Goal: Information Seeking & Learning: Learn about a topic

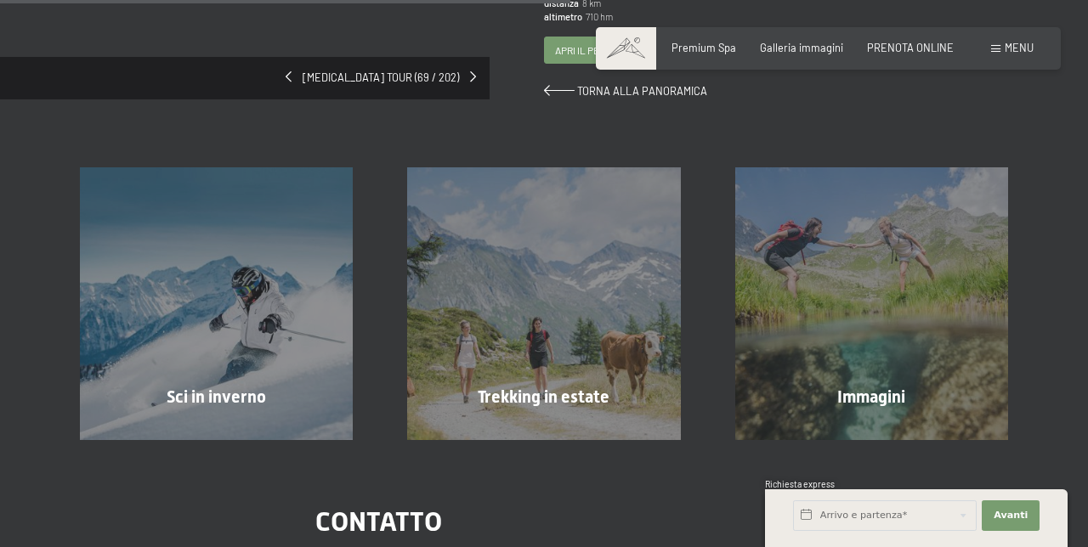
scroll to position [587, 0]
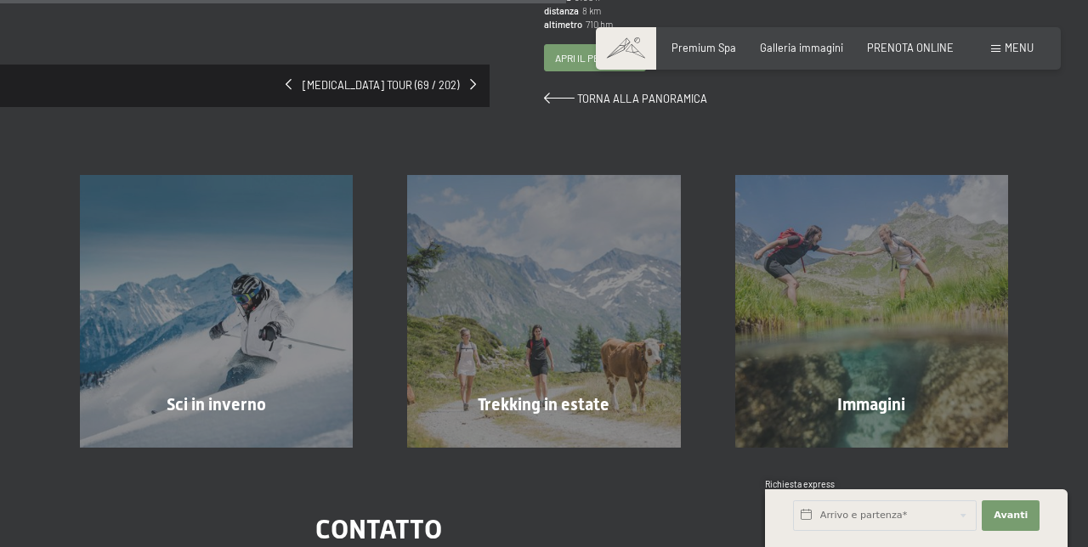
click at [880, 318] on div "Immagini mostra altro" at bounding box center [871, 311] width 327 height 273
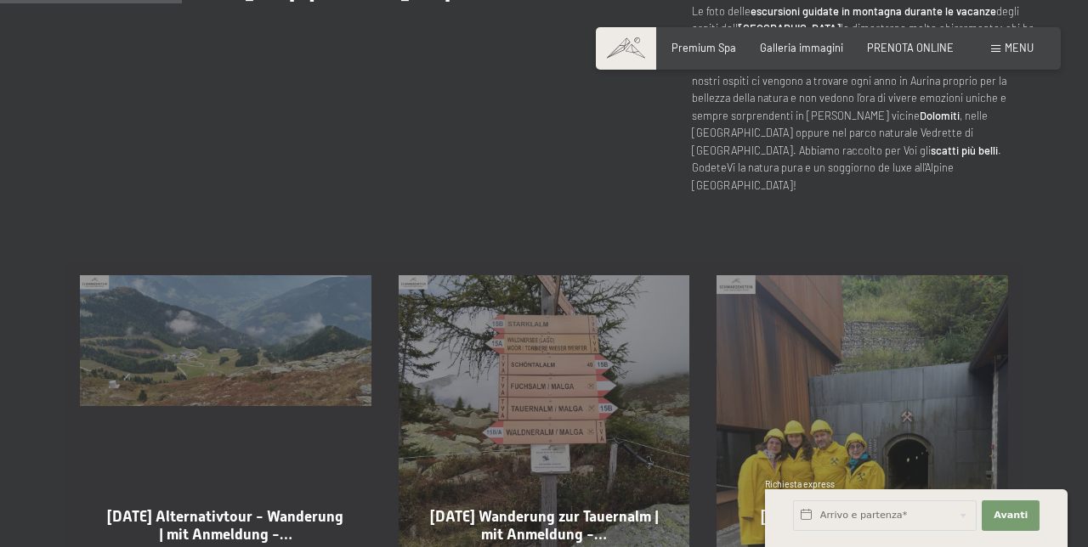
scroll to position [712, 0]
click at [629, 439] on div "[DATE] Wanderung zur Tauernalm | mit Anmeldung -… Visualizza album" at bounding box center [544, 469] width 319 height 416
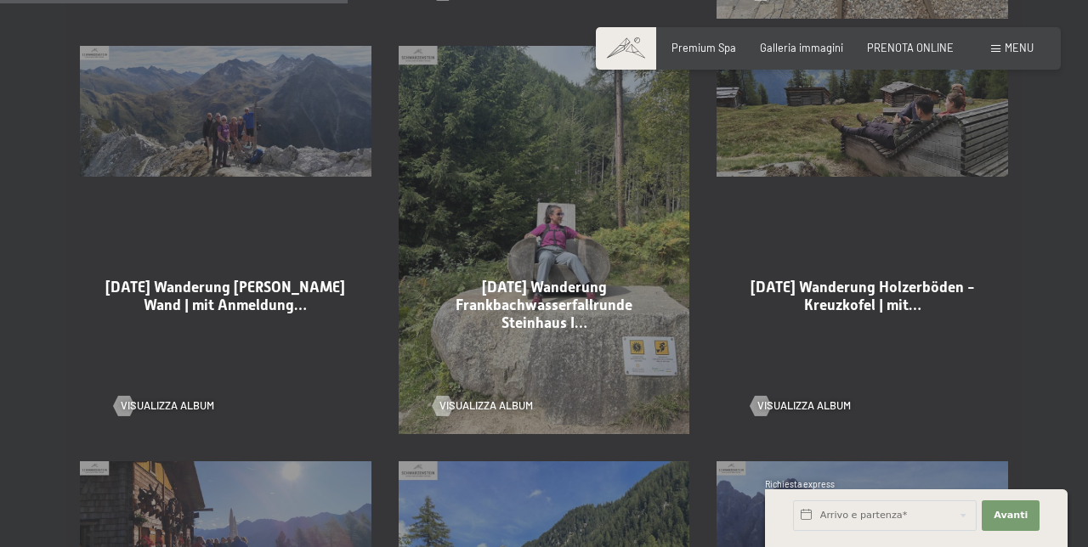
scroll to position [1358, 0]
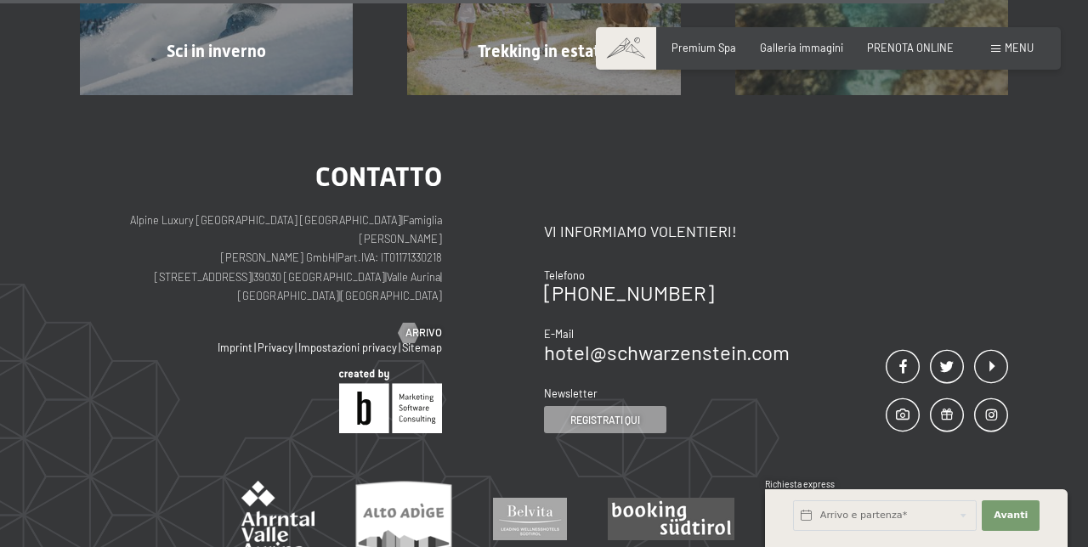
scroll to position [791, 0]
